Goal: Find specific fact: Find specific fact

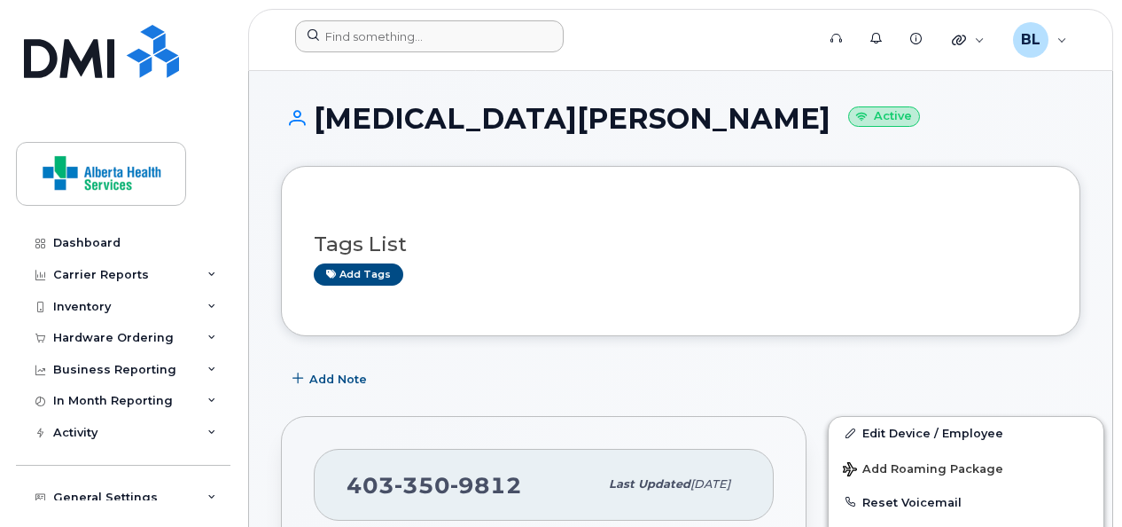
scroll to position [2, 0]
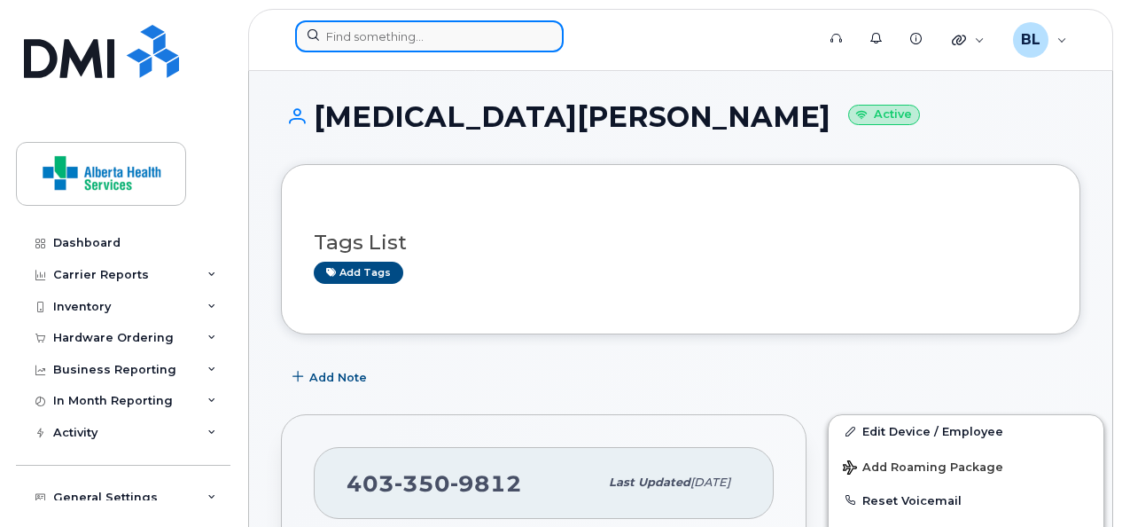
click at [387, 41] on input at bounding box center [429, 36] width 269 height 32
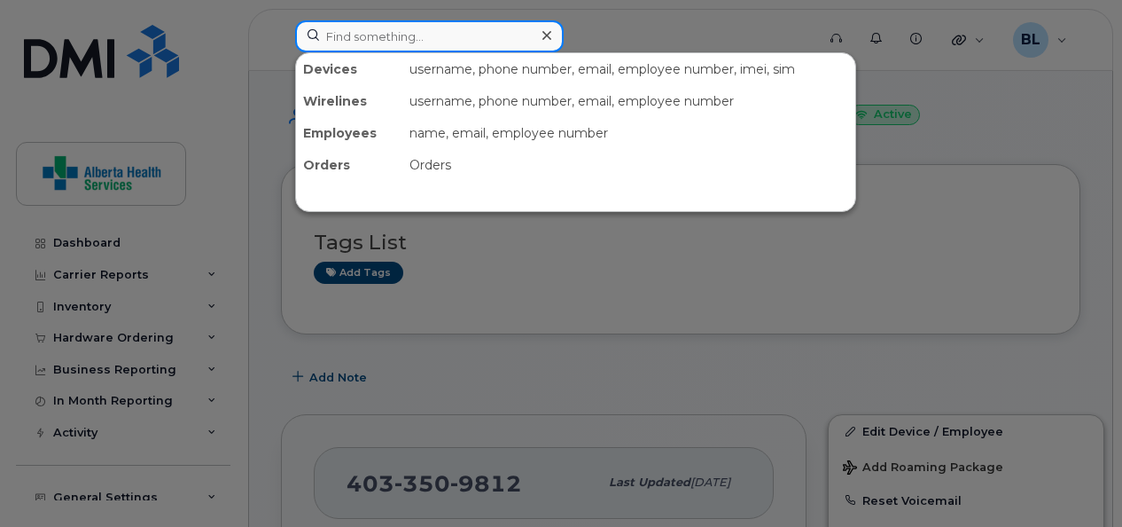
paste input "8257349837"
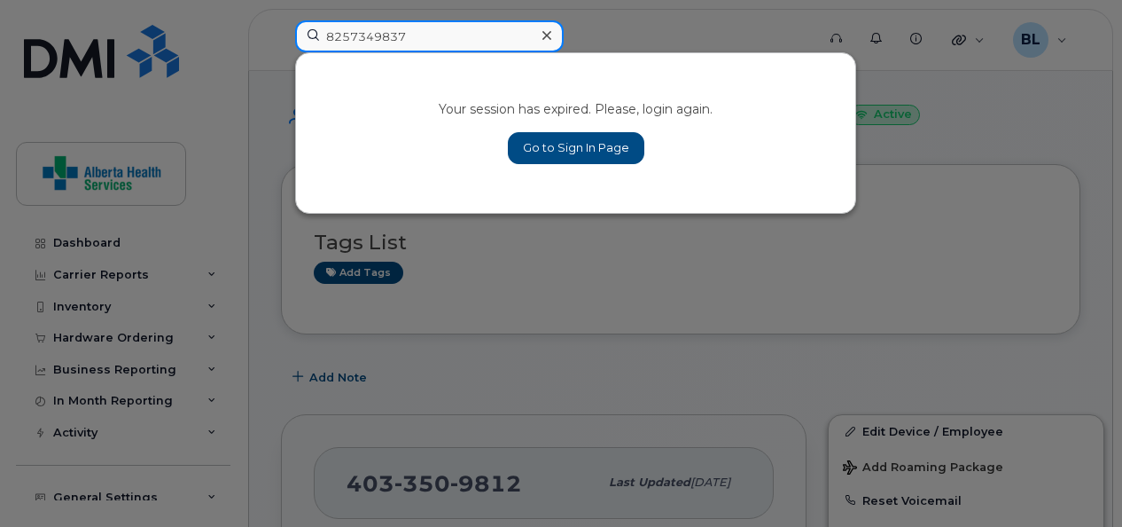
type input "8257349837"
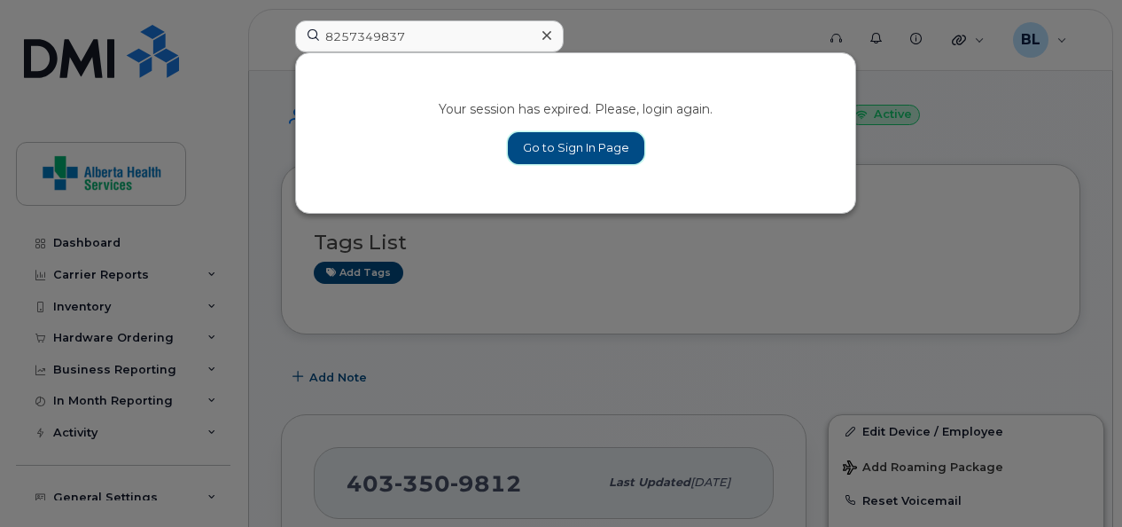
click at [551, 145] on link "Go to Sign In Page" at bounding box center [576, 148] width 137 height 32
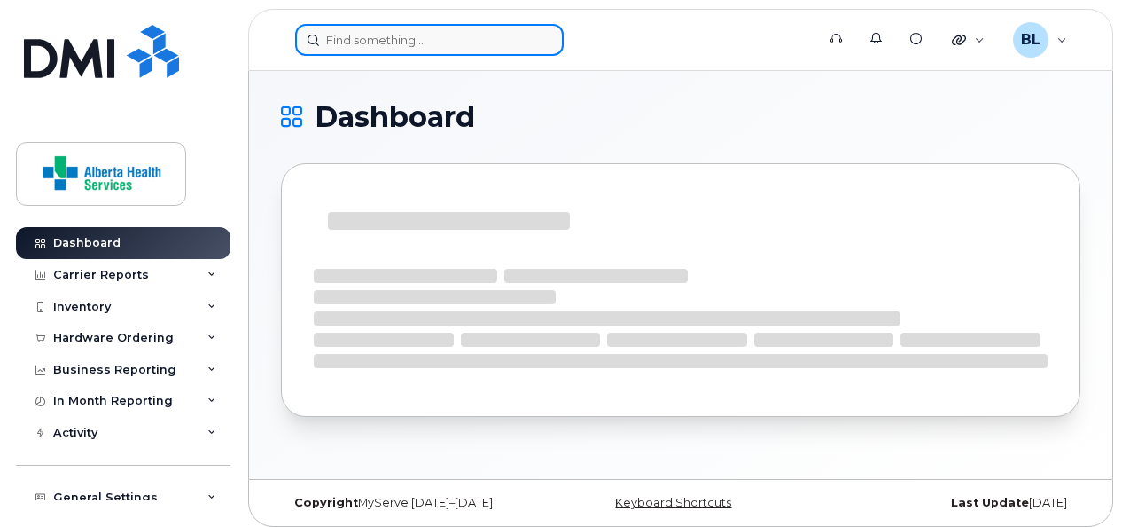
click at [426, 34] on input at bounding box center [429, 40] width 269 height 32
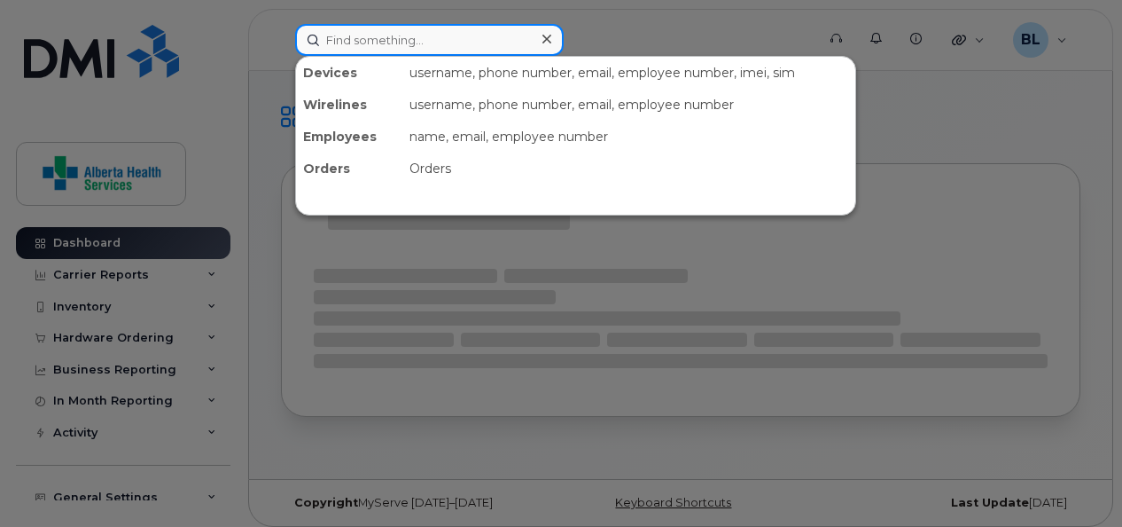
paste input "8257349837"
type input "8257349837"
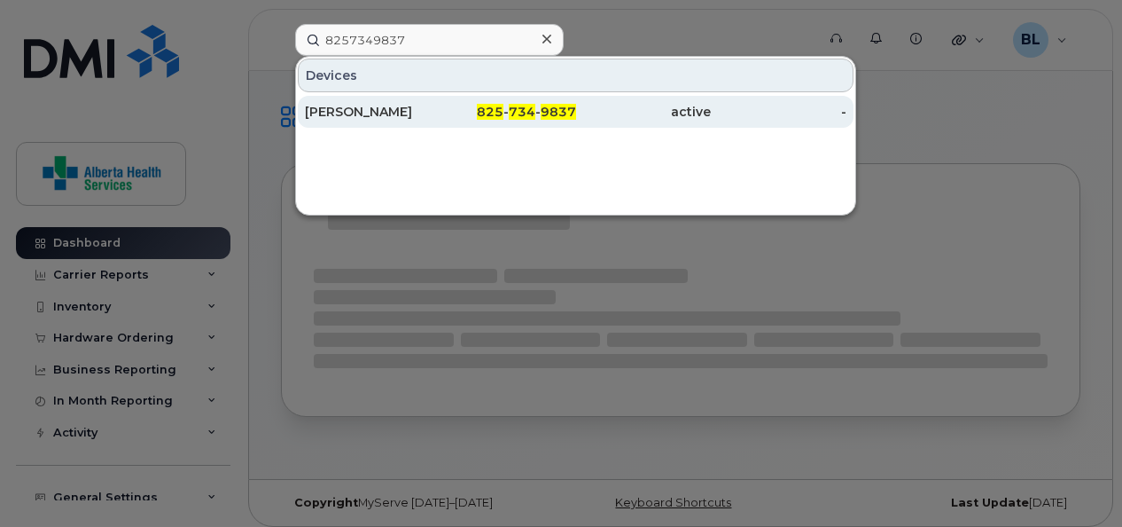
click at [371, 108] on div "[PERSON_NAME]" at bounding box center [373, 112] width 136 height 18
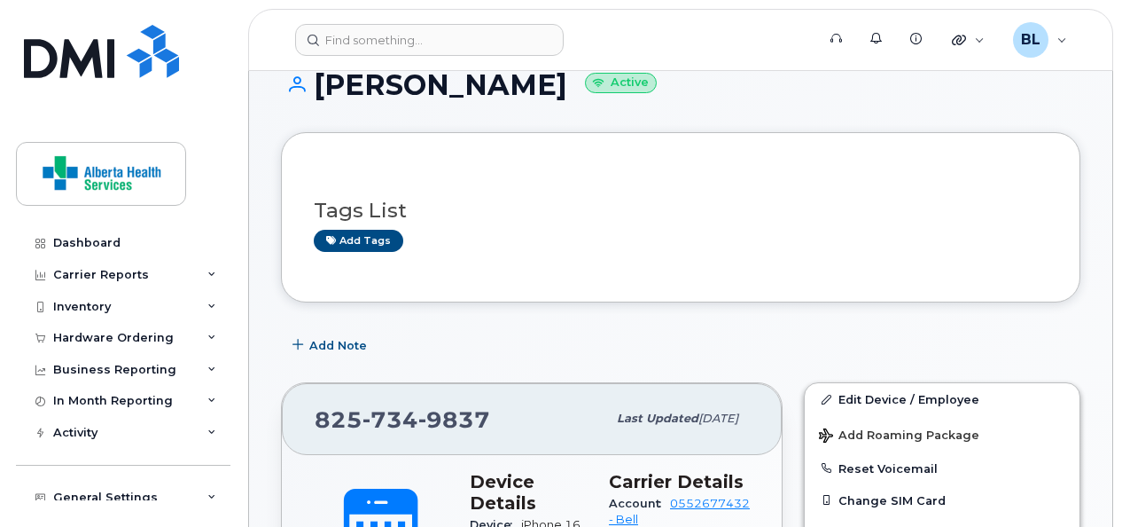
scroll to position [33, 0]
